Goal: Task Accomplishment & Management: Complete application form

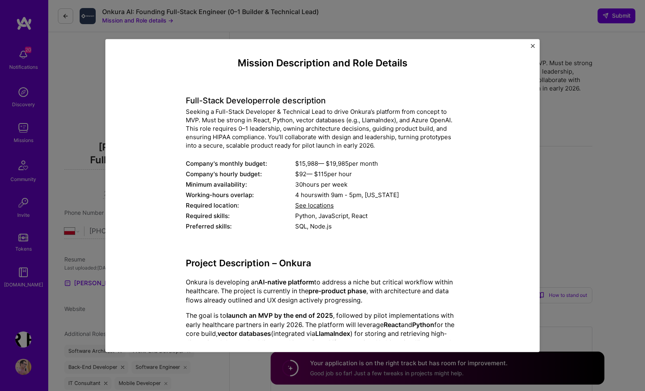
select select "PL"
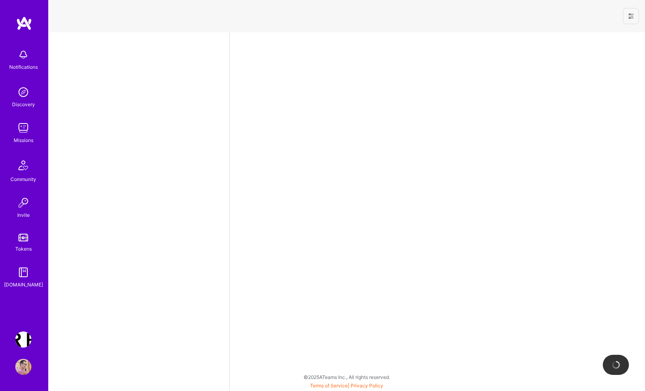
select select "PL"
